Goal: Use online tool/utility: Utilize a website feature to perform a specific function

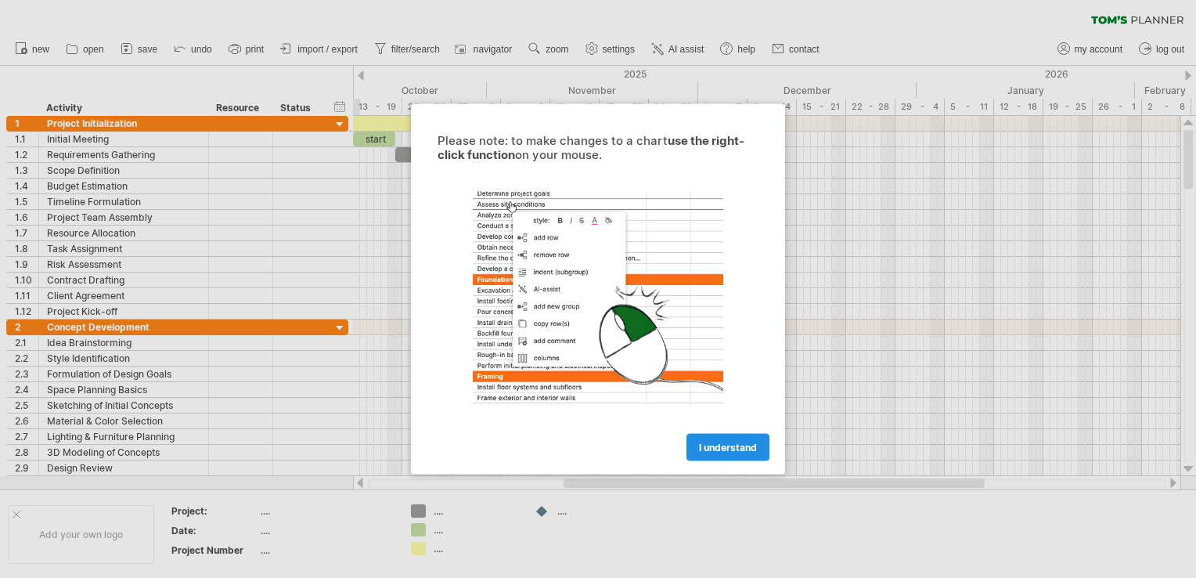
click at [717, 447] on span "I understand" at bounding box center [728, 447] width 58 height 12
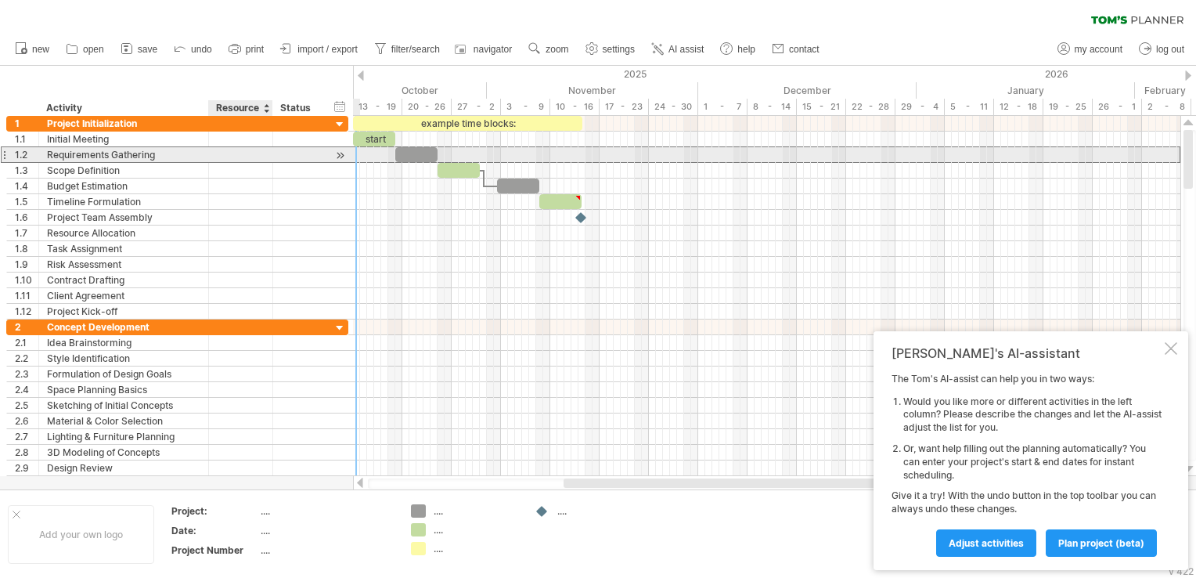
click at [222, 159] on div at bounding box center [241, 154] width 48 height 15
click at [285, 158] on div at bounding box center [298, 154] width 34 height 15
click at [302, 156] on input "text" at bounding box center [298, 154] width 34 height 15
click at [398, 156] on span at bounding box center [395, 154] width 6 height 15
drag, startPoint x: 420, startPoint y: 155, endPoint x: 432, endPoint y: 154, distance: 11.8
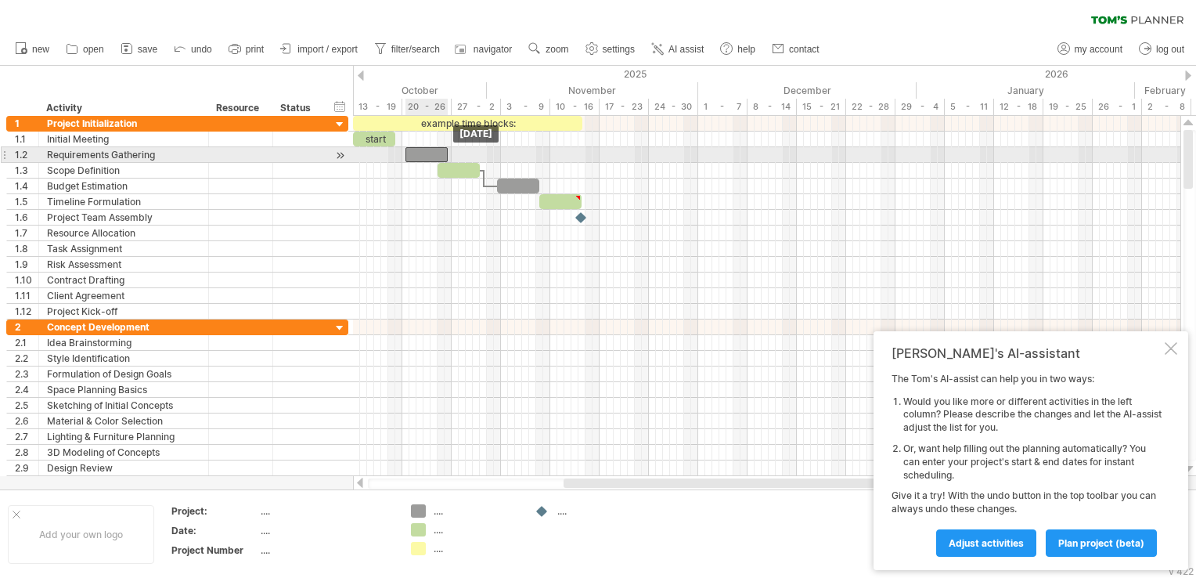
click at [432, 154] on div at bounding box center [426, 154] width 42 height 15
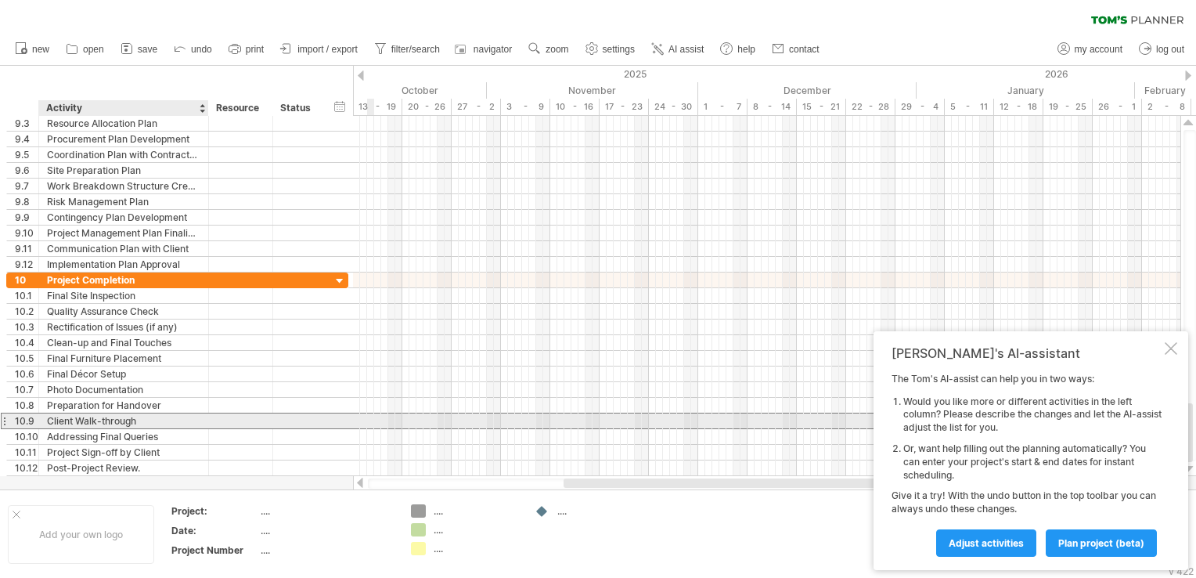
click at [162, 420] on div "Client Walk-through" at bounding box center [123, 420] width 153 height 15
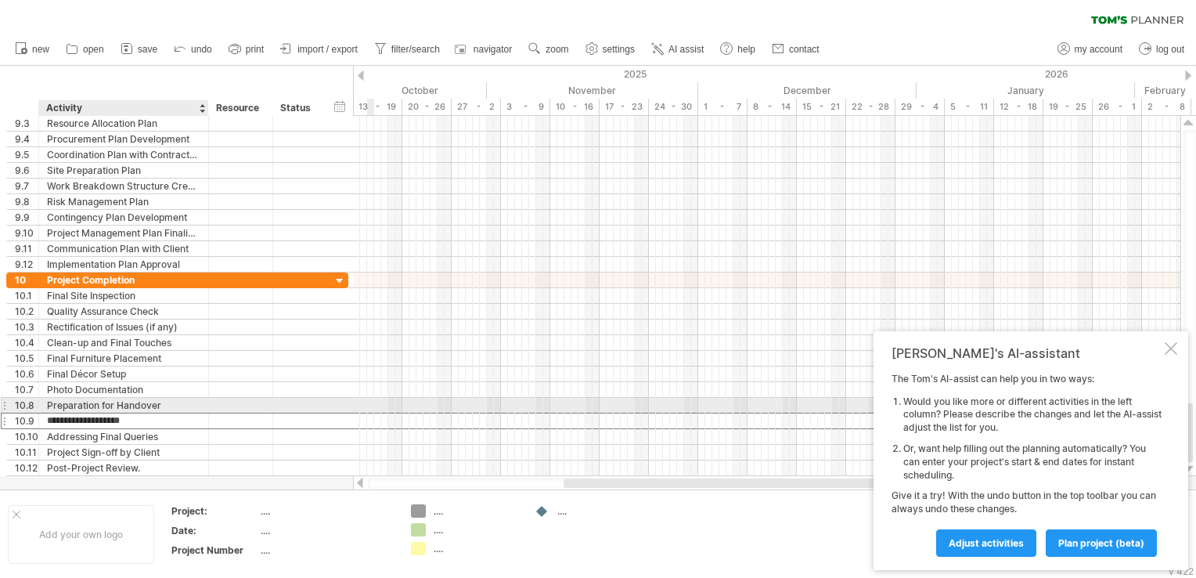
click at [163, 405] on div "Preparation for Handover" at bounding box center [123, 405] width 153 height 15
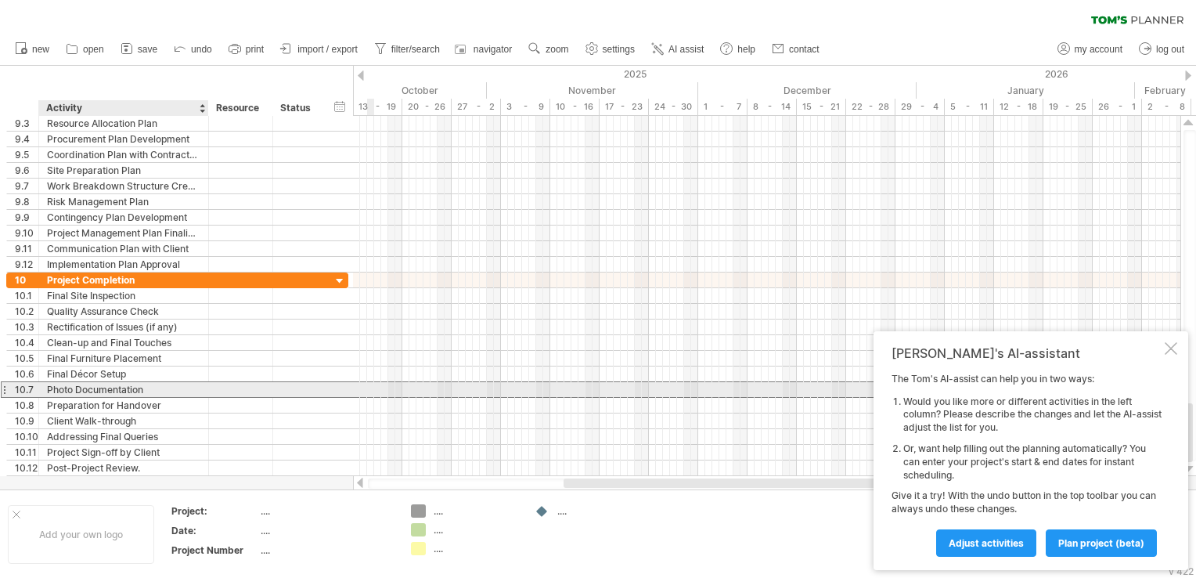
click at [168, 387] on div "Photo Documentation" at bounding box center [123, 389] width 153 height 15
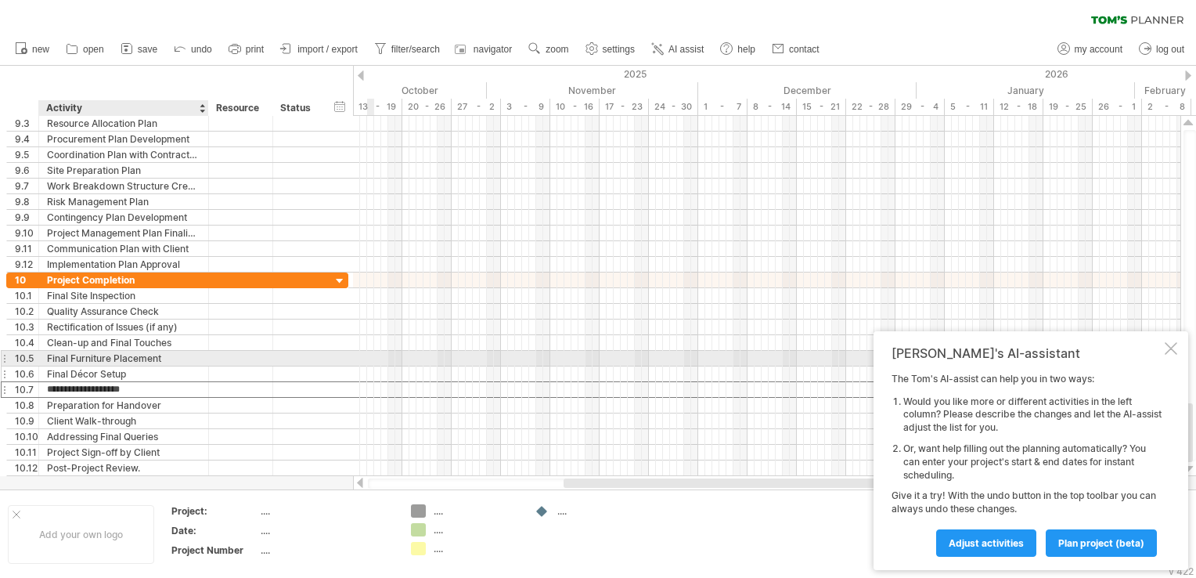
click at [172, 366] on div "Final Décor Setup" at bounding box center [123, 373] width 153 height 15
click at [172, 360] on div "Final Furniture Placement" at bounding box center [123, 358] width 153 height 15
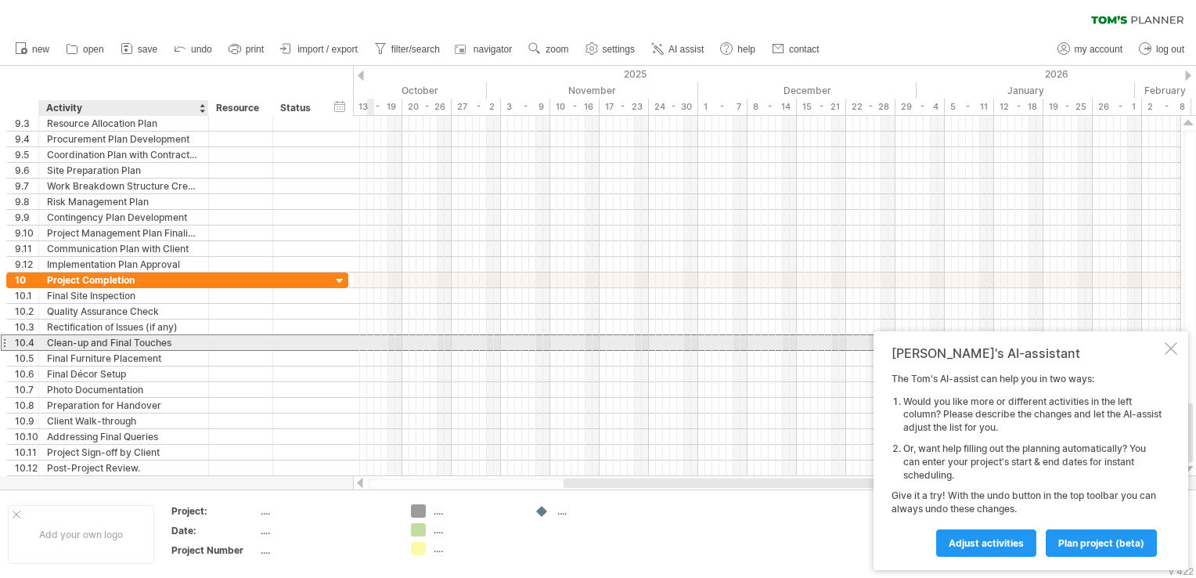
click at [190, 338] on div "Clean-up and Final Touches" at bounding box center [123, 342] width 153 height 15
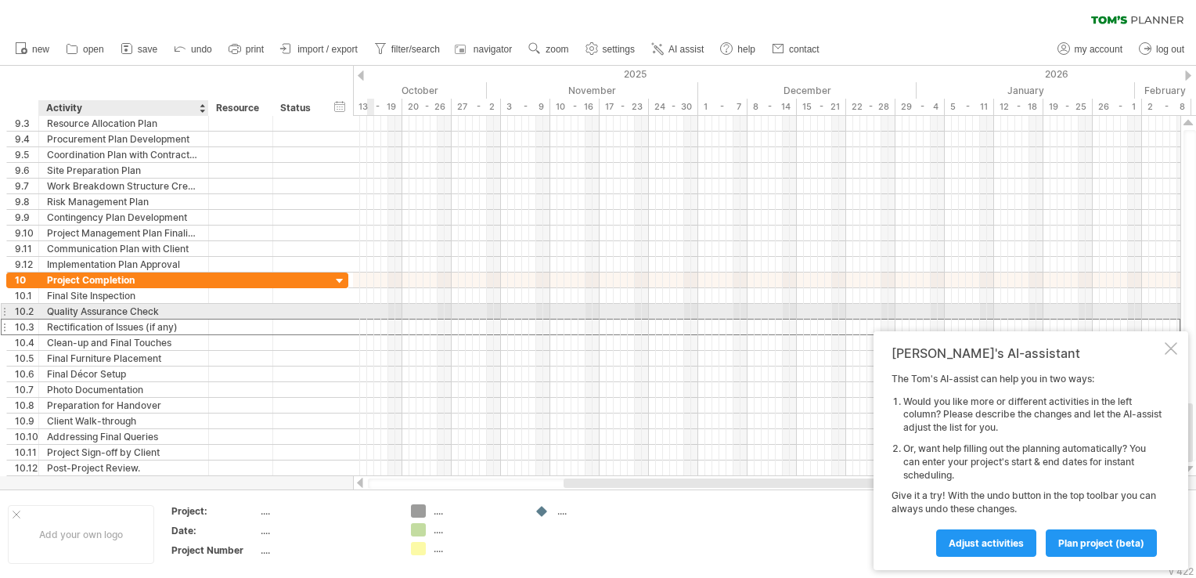
click at [197, 319] on div "Rectification of Issues (if any)" at bounding box center [123, 326] width 153 height 15
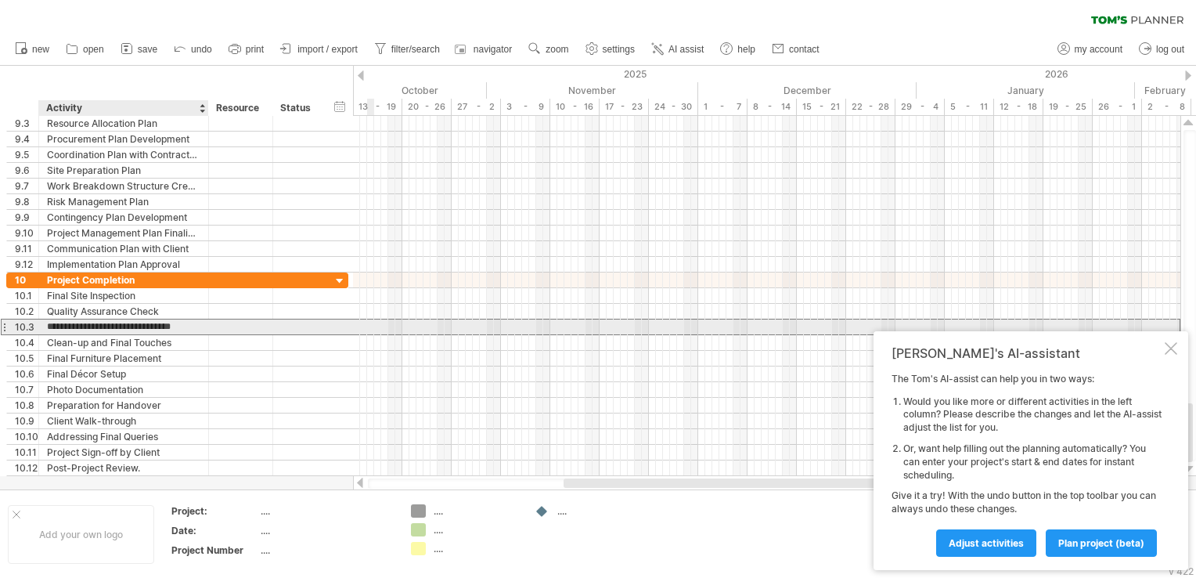
click at [189, 330] on input "**********" at bounding box center [123, 326] width 153 height 15
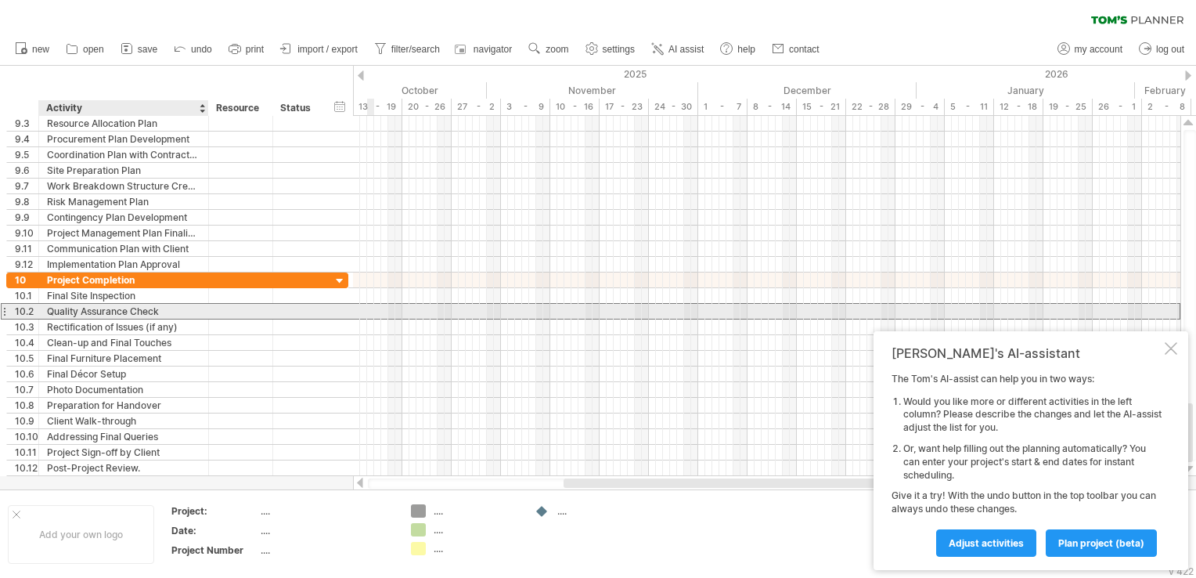
click at [196, 304] on div "Quality Assurance Check" at bounding box center [123, 311] width 153 height 15
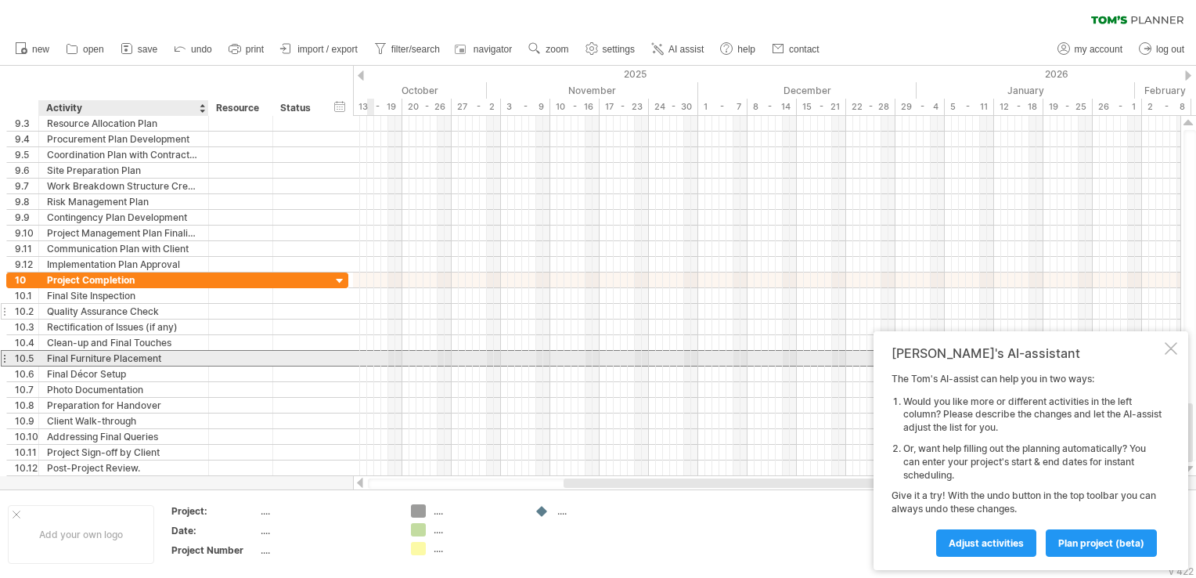
drag, startPoint x: 165, startPoint y: 358, endPoint x: 173, endPoint y: 309, distance: 49.9
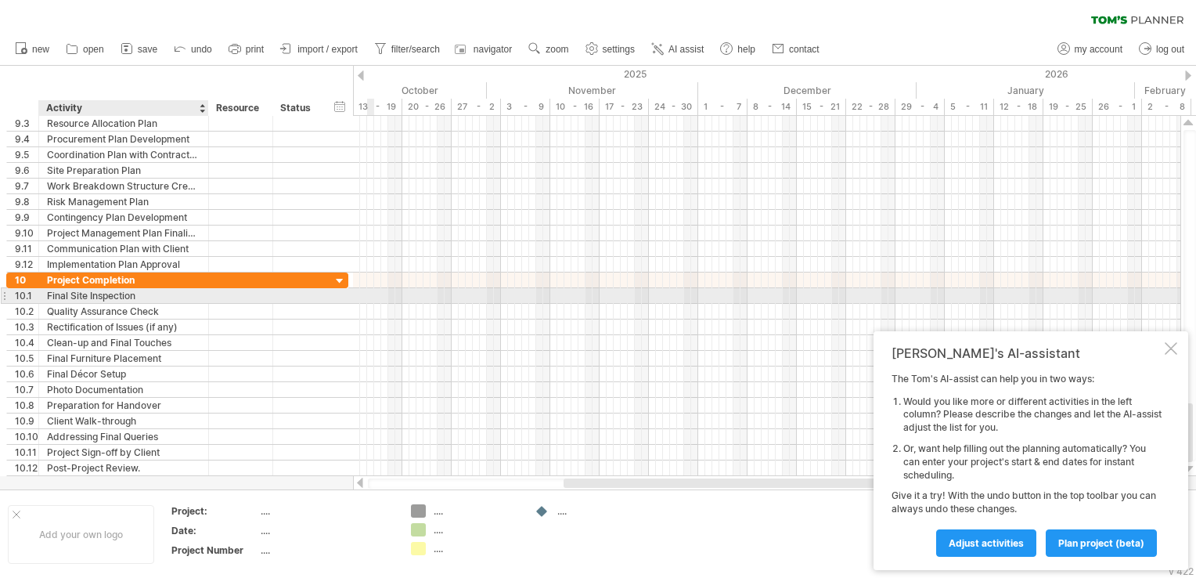
click at [175, 299] on div "Final Site Inspection" at bounding box center [123, 295] width 153 height 15
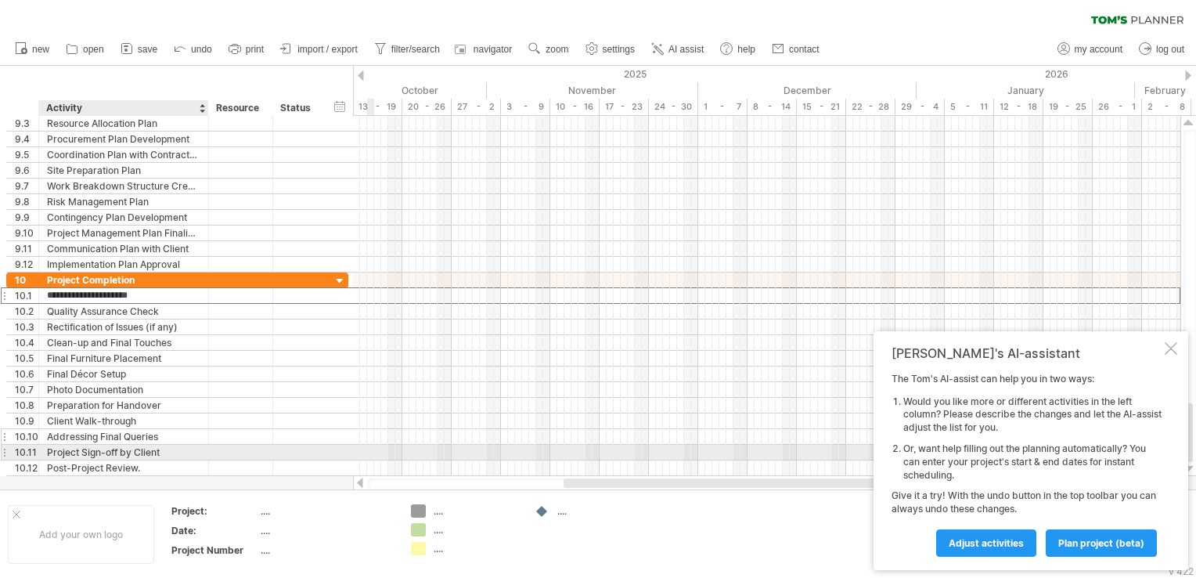
drag, startPoint x: 167, startPoint y: 291, endPoint x: 171, endPoint y: 430, distance: 139.4
click at [170, 434] on div "**********" at bounding box center [177, 373] width 342 height 203
